Goal: Find contact information: Obtain details needed to contact an individual or organization

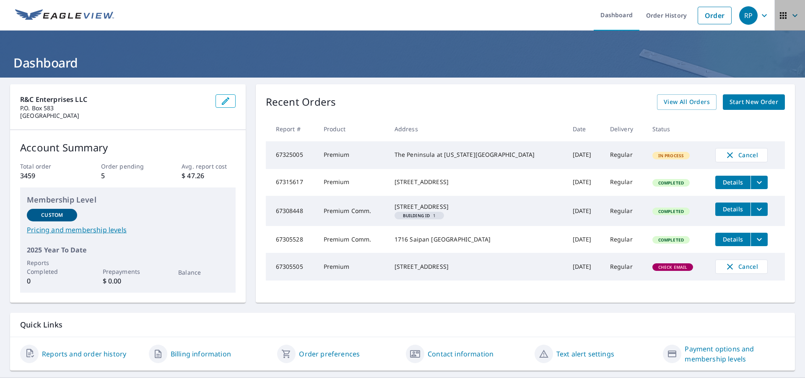
click at [778, 14] on icon "button" at bounding box center [783, 15] width 10 height 10
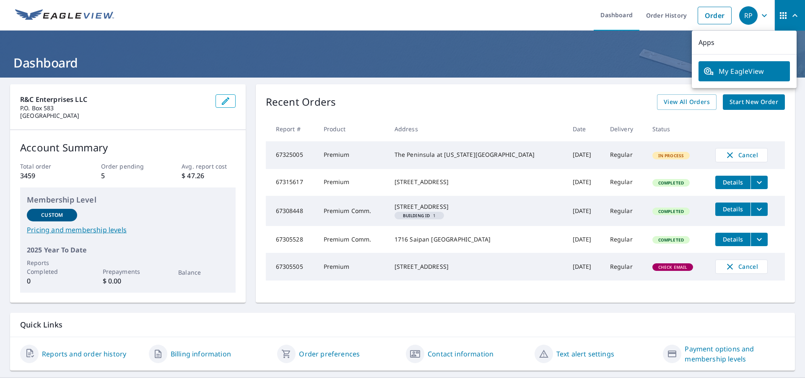
click at [538, 21] on ul "Dashboard Order History Order" at bounding box center [427, 15] width 617 height 31
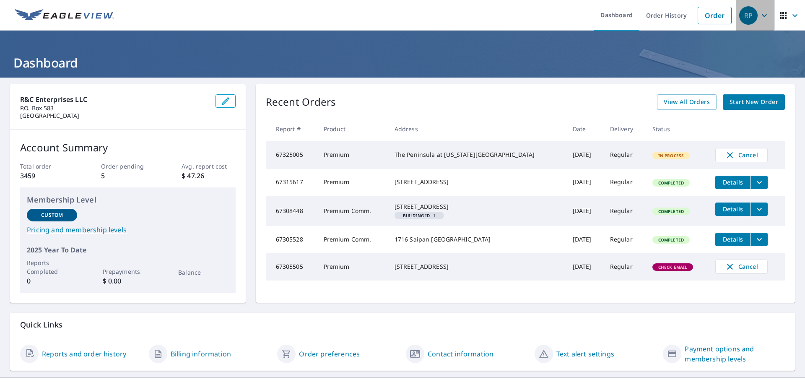
click at [759, 17] on icon "button" at bounding box center [764, 15] width 10 height 10
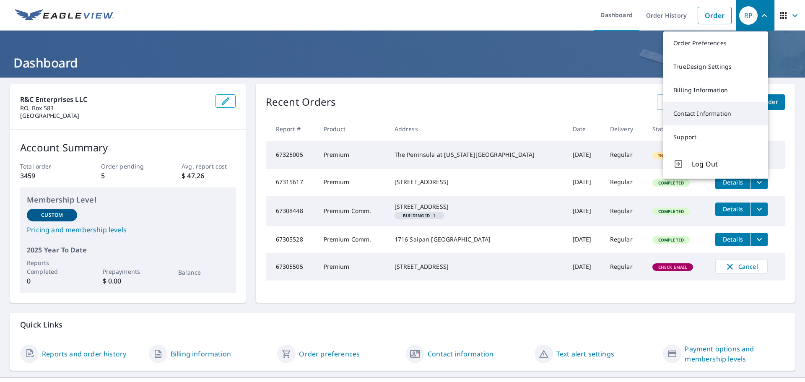
click at [726, 112] on link "Contact Information" at bounding box center [715, 113] width 105 height 23
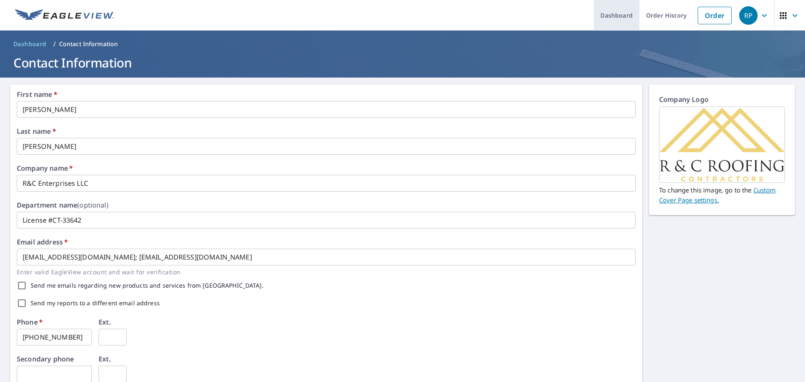
click at [622, 18] on link "Dashboard" at bounding box center [617, 15] width 46 height 31
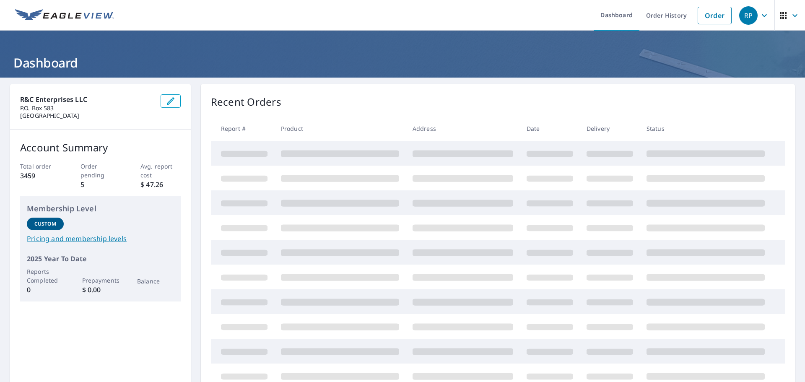
click at [750, 21] on div "RP" at bounding box center [748, 15] width 18 height 18
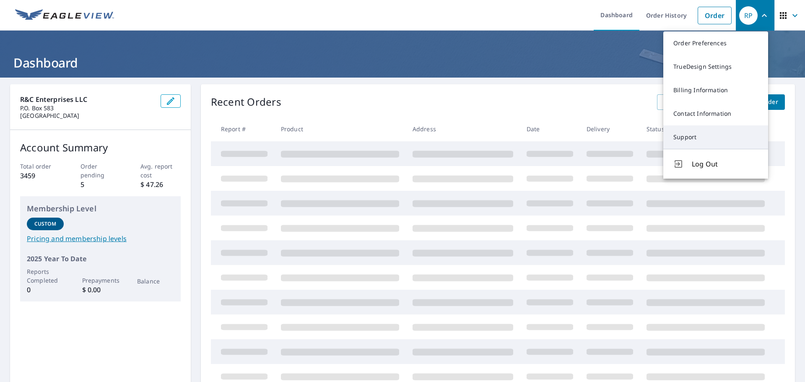
click at [710, 141] on link "Support" at bounding box center [715, 136] width 105 height 23
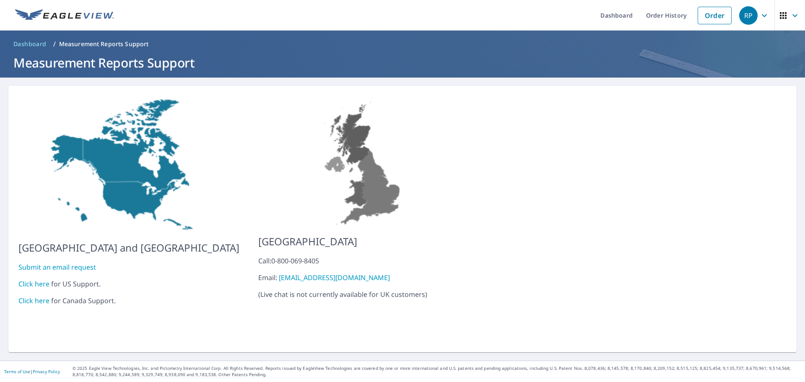
click at [26, 279] on link "Click here" at bounding box center [33, 283] width 31 height 9
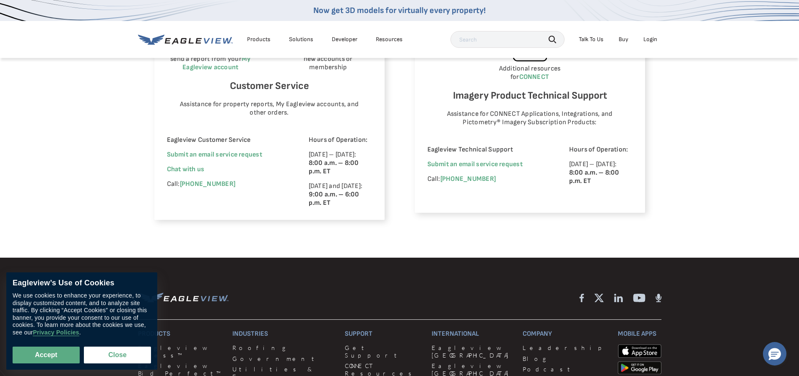
scroll to position [545, 0]
